Goal: Transaction & Acquisition: Purchase product/service

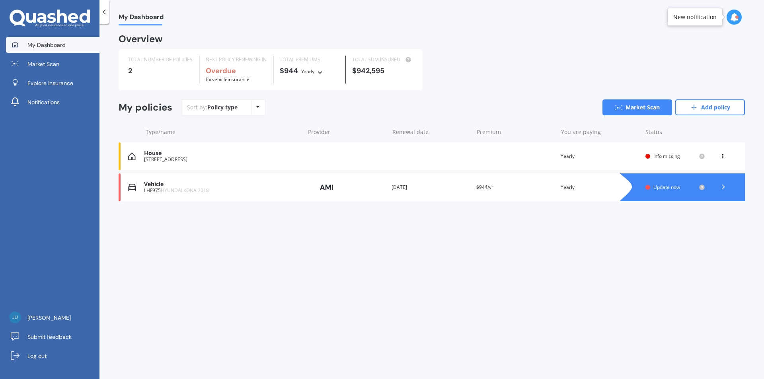
click at [207, 157] on div "House" at bounding box center [222, 153] width 156 height 7
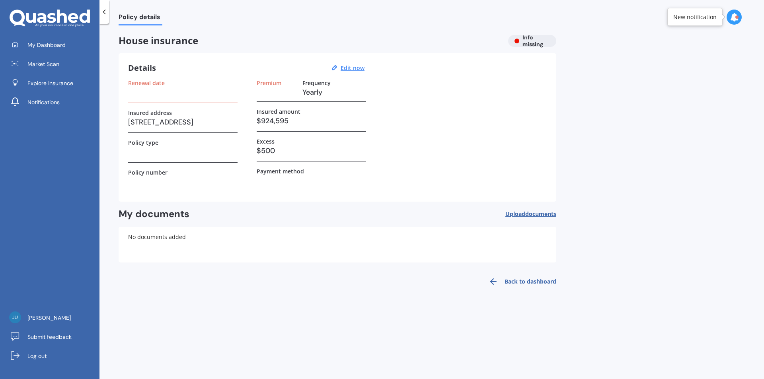
click at [538, 212] on span "documents" at bounding box center [540, 214] width 31 height 8
click at [54, 83] on span "Explore insurance" at bounding box center [50, 83] width 46 height 8
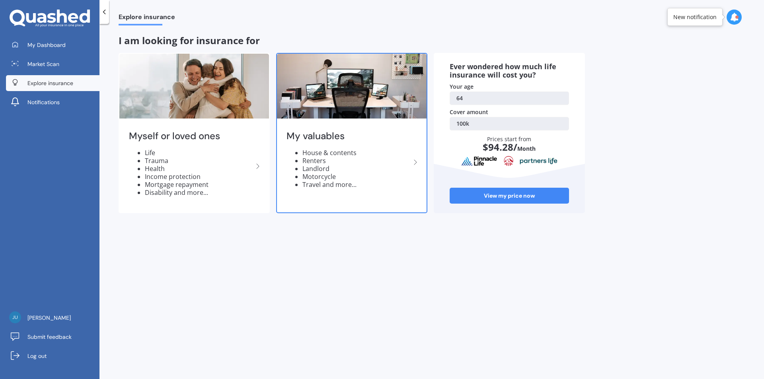
click at [324, 150] on li "House & contents" at bounding box center [356, 153] width 108 height 8
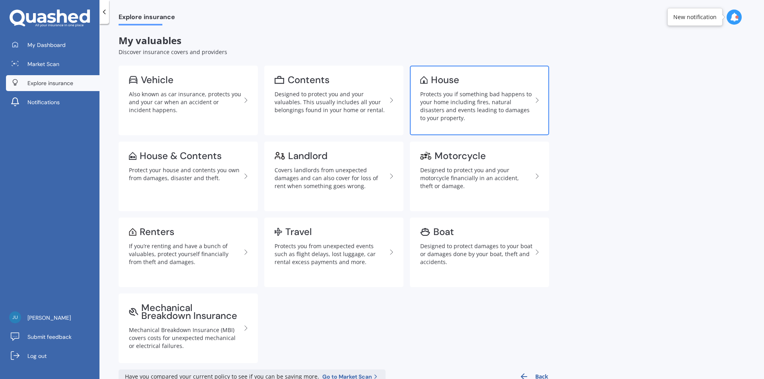
click at [474, 82] on div "House" at bounding box center [476, 80] width 112 height 8
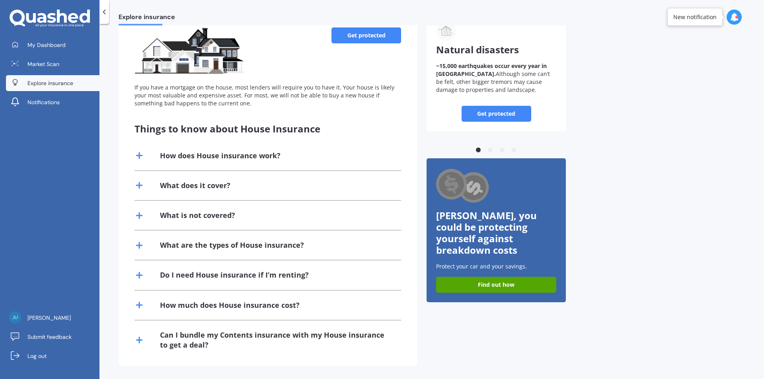
scroll to position [71, 0]
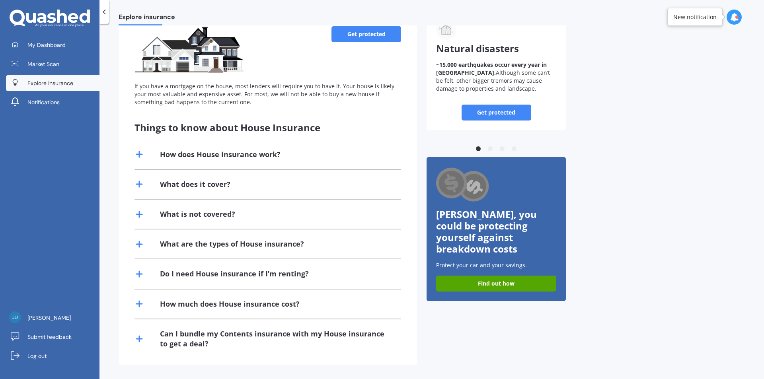
click at [138, 302] on icon at bounding box center [139, 304] width 10 height 10
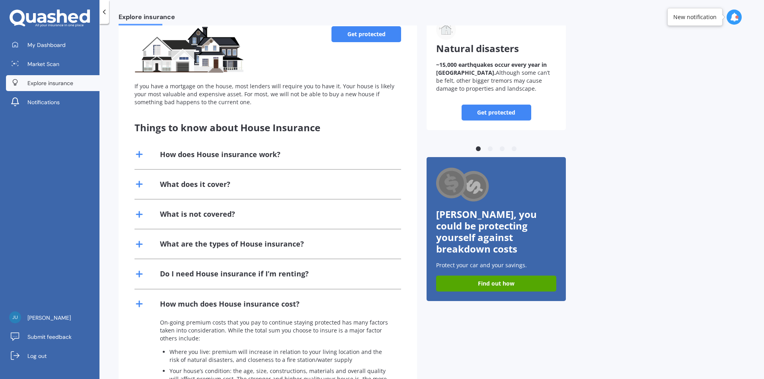
scroll to position [210, 0]
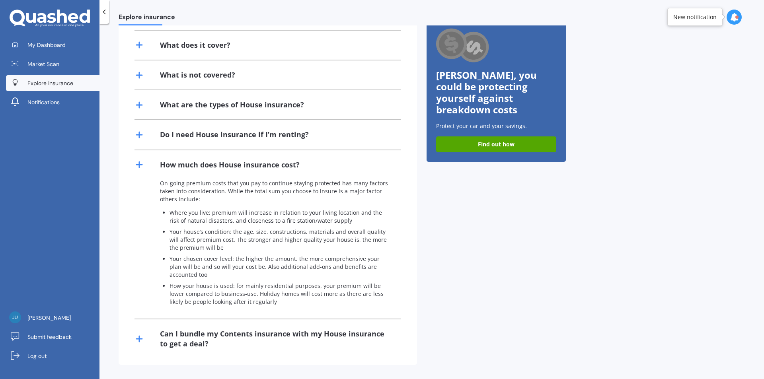
click at [140, 331] on div "Can I bundle my Contents insurance with my House insurance to get a deal?" at bounding box center [267, 338] width 266 height 39
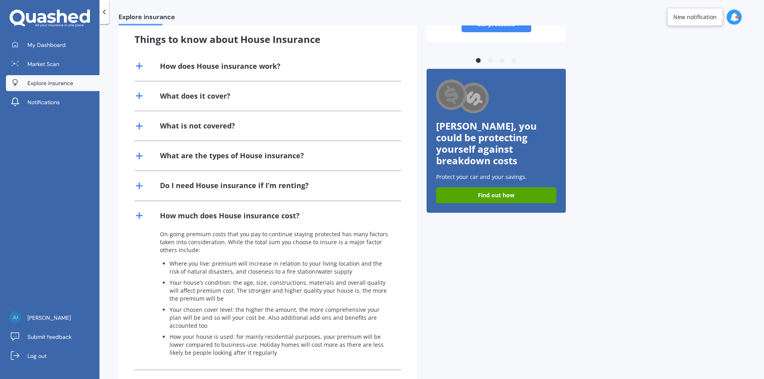
scroll to position [45, 0]
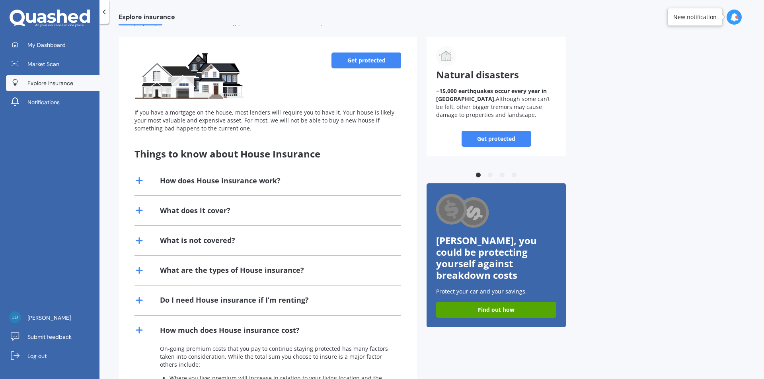
click at [366, 60] on link "Get protected" at bounding box center [366, 60] width 70 height 16
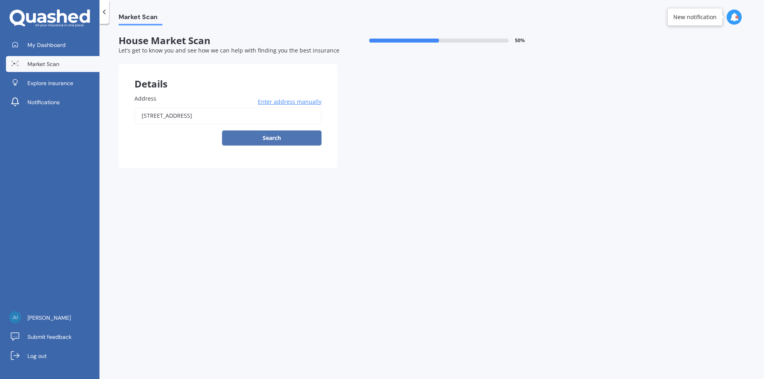
click at [282, 132] on button "Search" at bounding box center [271, 137] width 99 height 15
type input "15 Marydale Drive, Mount Roskill, Auckland 1041"
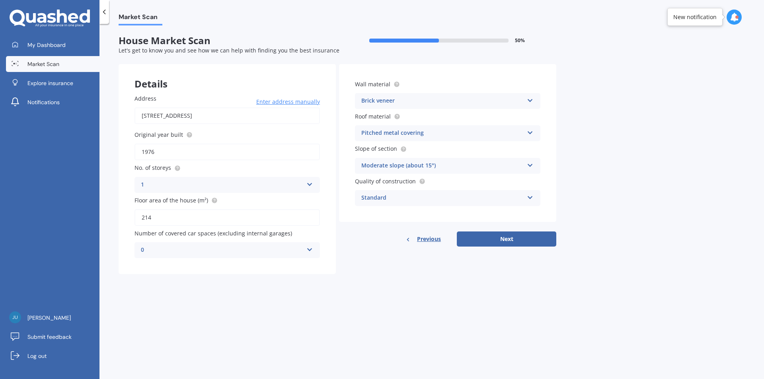
click at [532, 98] on icon at bounding box center [530, 99] width 7 height 6
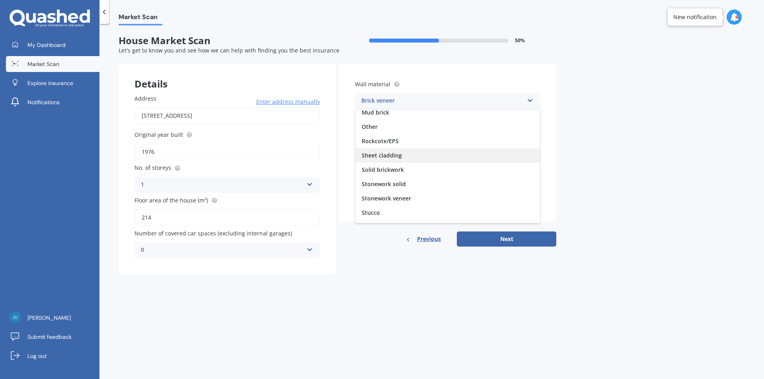
scroll to position [72, 0]
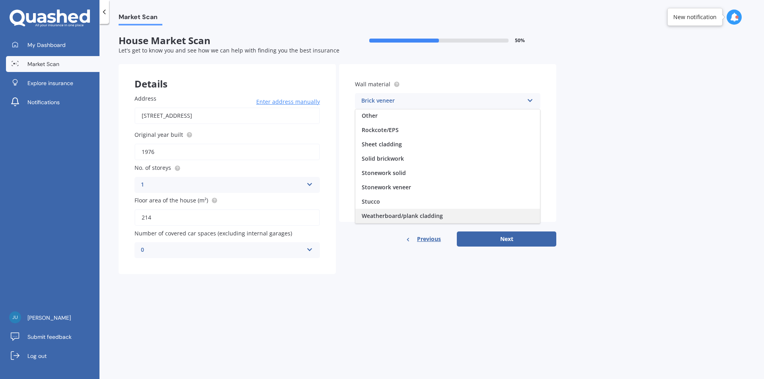
click at [417, 213] on span "Weatherboard/plank cladding" at bounding box center [402, 216] width 81 height 8
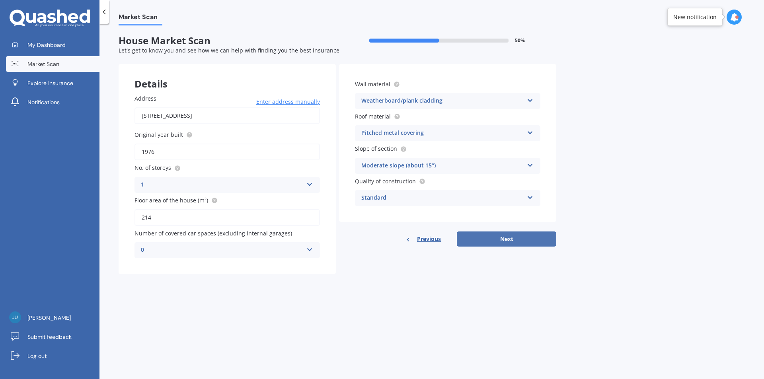
click at [507, 237] on button "Next" at bounding box center [506, 238] width 99 height 15
select select "04"
select select "12"
select select "1960"
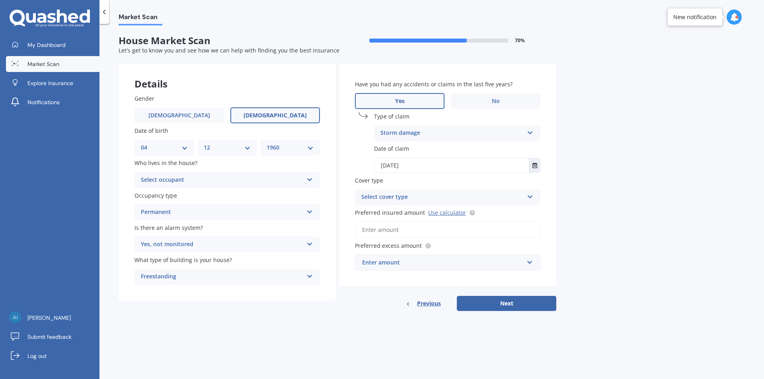
click at [309, 180] on icon at bounding box center [309, 178] width 7 height 6
drag, startPoint x: 178, startPoint y: 197, endPoint x: 183, endPoint y: 196, distance: 5.3
click at [179, 197] on div "Owner" at bounding box center [227, 196] width 185 height 14
click at [538, 194] on div "Select cover type High" at bounding box center [447, 197] width 185 height 16
click at [393, 212] on div "High" at bounding box center [447, 213] width 185 height 14
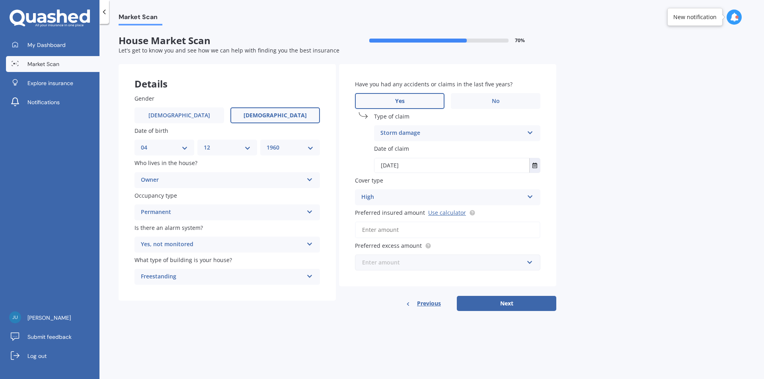
click at [532, 259] on input "text" at bounding box center [445, 262] width 178 height 15
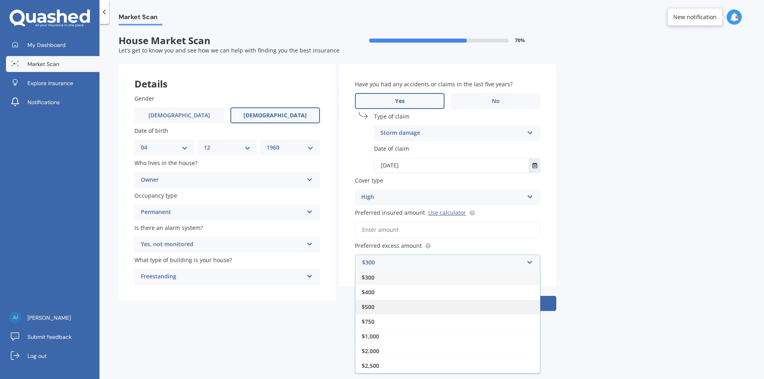
click at [369, 302] on div "$500" at bounding box center [447, 306] width 185 height 15
click at [496, 301] on button "Next" at bounding box center [506, 303] width 99 height 15
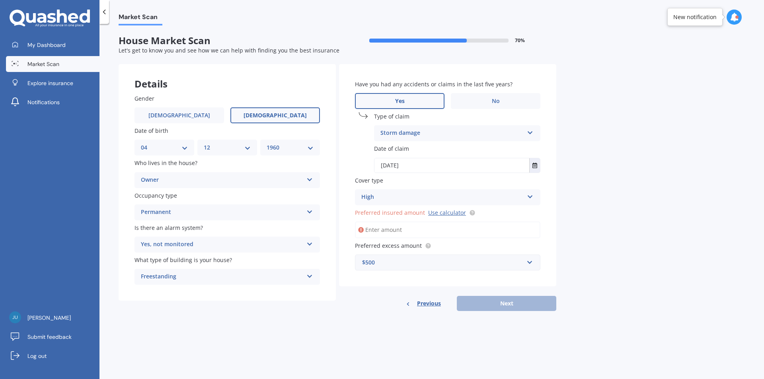
click at [367, 229] on input "Preferred insured amount Use calculator" at bounding box center [447, 230] width 185 height 17
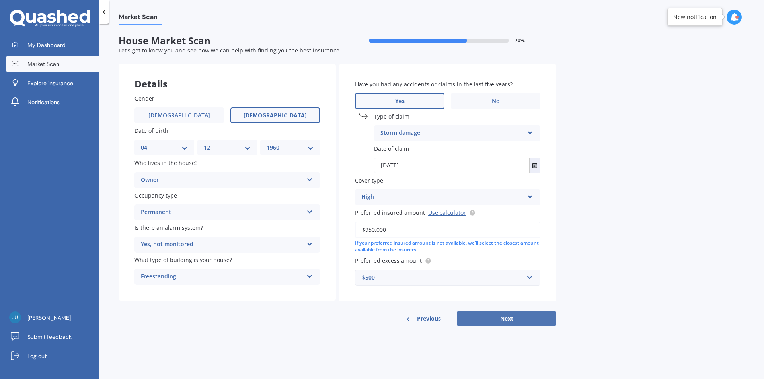
type input "$950,000"
click at [503, 315] on button "Next" at bounding box center [506, 318] width 99 height 15
select select "04"
select select "12"
select select "1960"
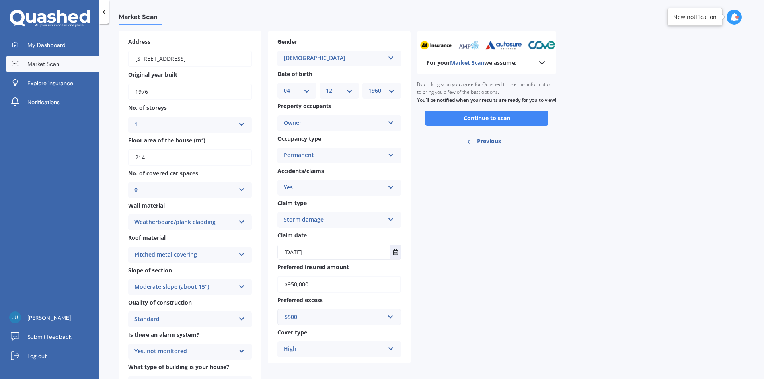
scroll to position [0, 0]
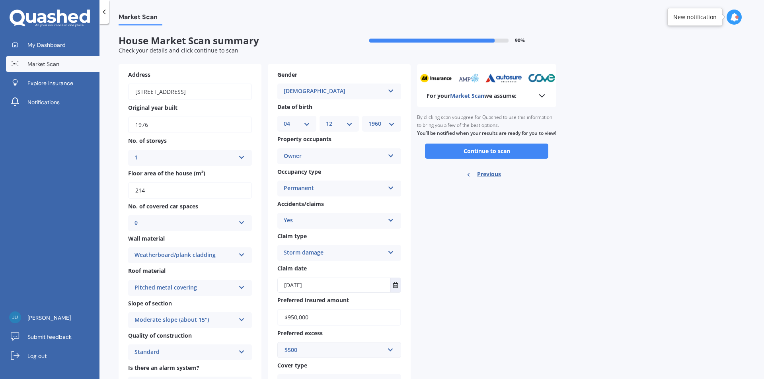
click at [502, 159] on button "Continue to scan" at bounding box center [486, 151] width 123 height 15
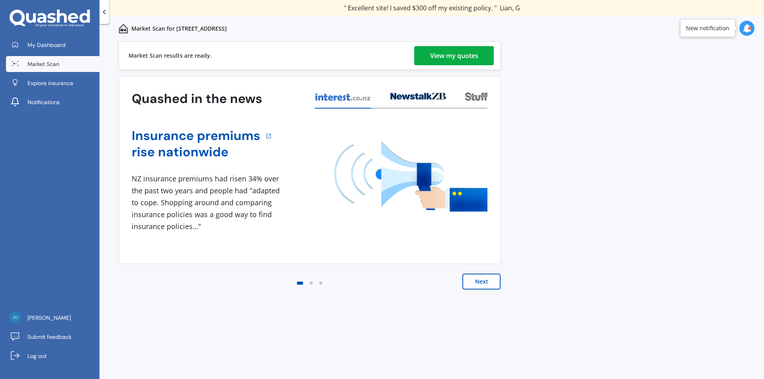
click at [476, 60] on div "View my quotes" at bounding box center [454, 55] width 48 height 19
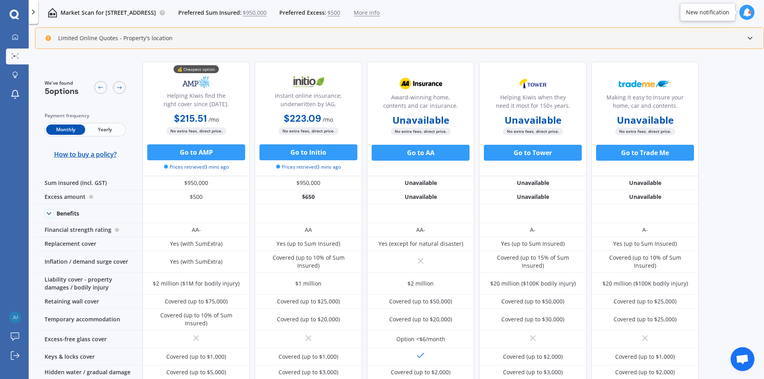
click at [107, 126] on span "Yearly" at bounding box center [104, 129] width 39 height 10
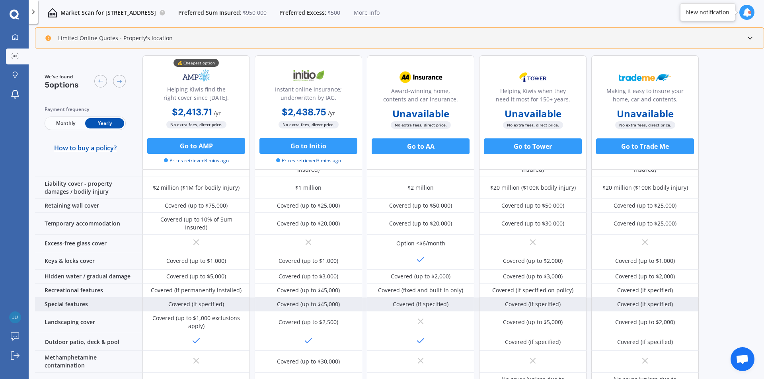
scroll to position [56, 0]
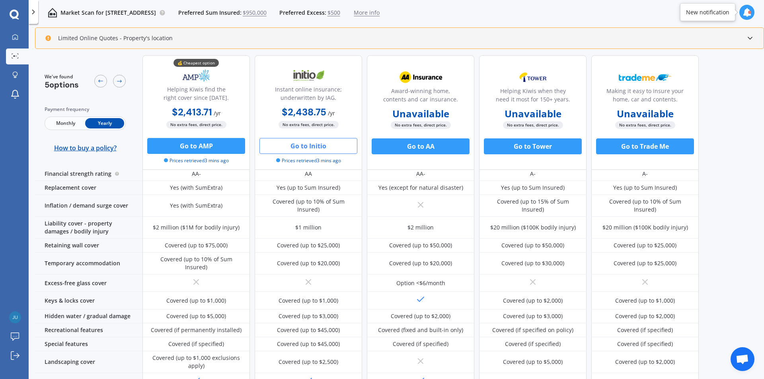
click at [316, 146] on button "Go to Initio" at bounding box center [308, 146] width 98 height 16
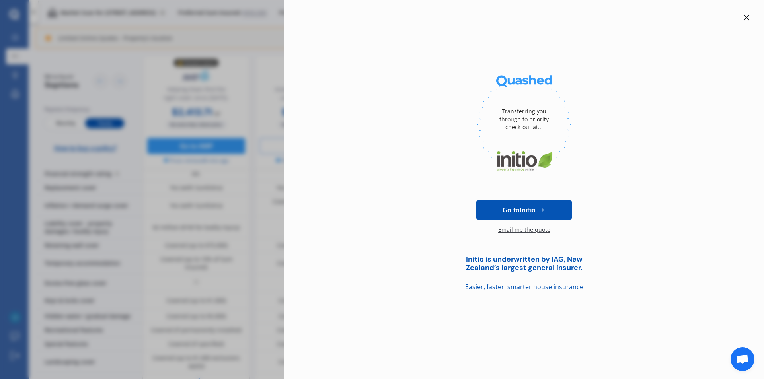
drag, startPoint x: 143, startPoint y: 76, endPoint x: 156, endPoint y: 76, distance: 12.7
click at [143, 77] on div "Transferring you through to priority check-out at... Go to Initio Email me the …" at bounding box center [382, 189] width 764 height 379
click at [744, 18] on icon at bounding box center [746, 17] width 6 height 6
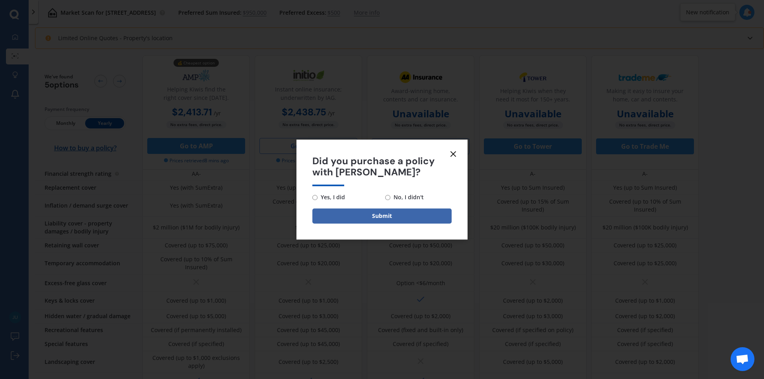
click at [455, 153] on icon at bounding box center [453, 154] width 10 height 10
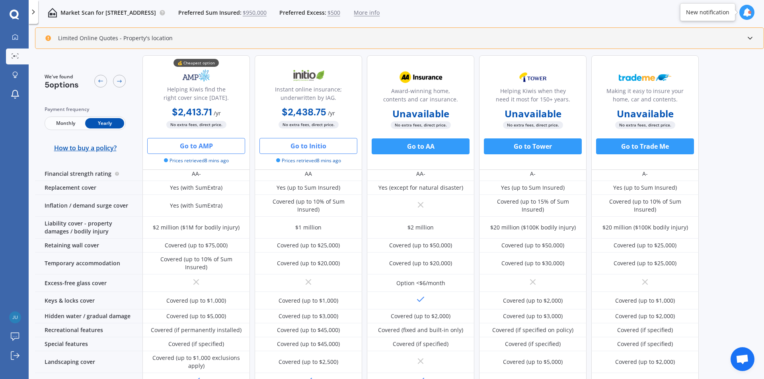
click at [203, 144] on button "Go to AMP" at bounding box center [196, 146] width 98 height 16
